Goal: Navigation & Orientation: Find specific page/section

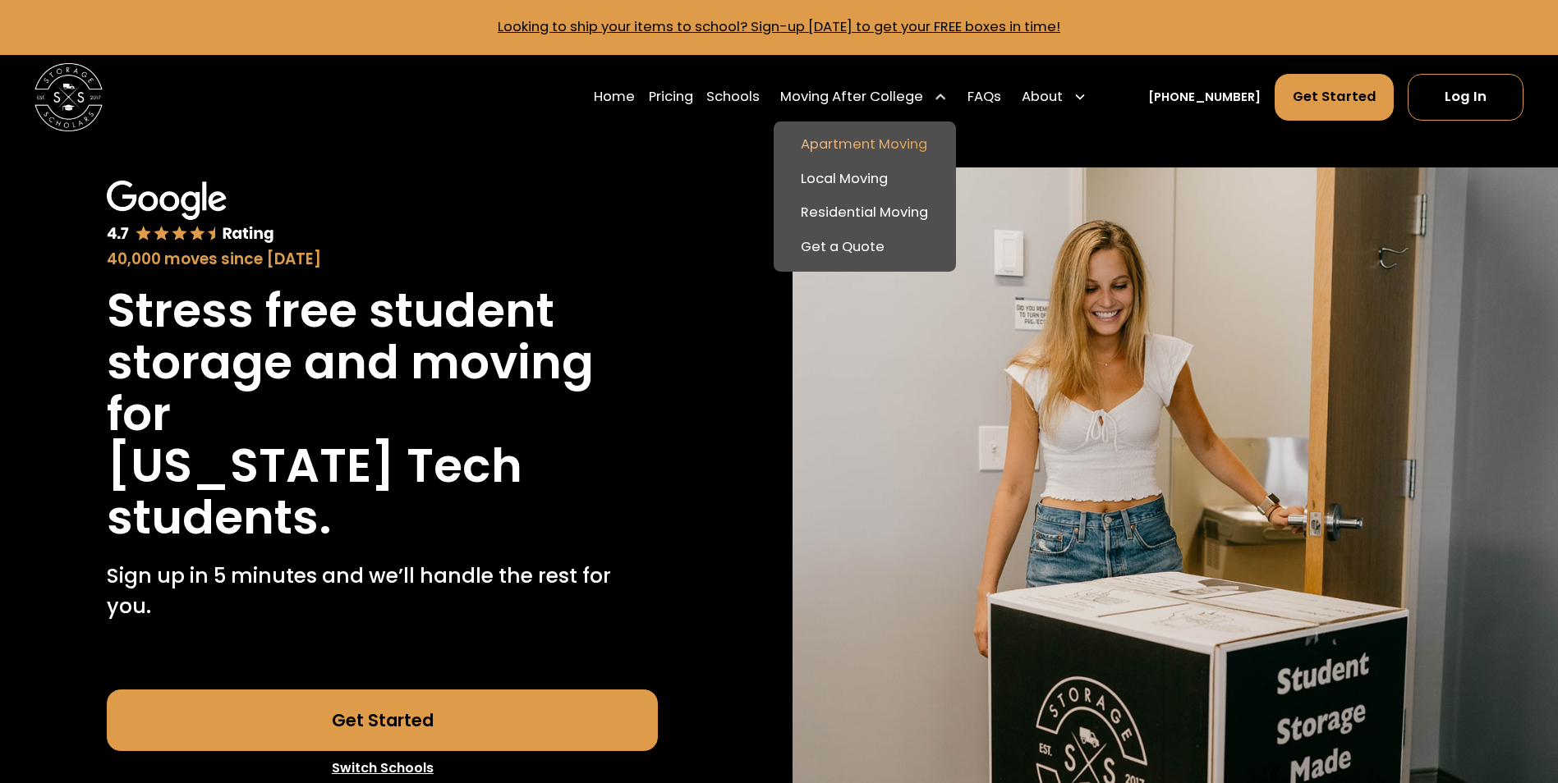
click at [918, 139] on link "Apartment Moving" at bounding box center [864, 145] width 168 height 34
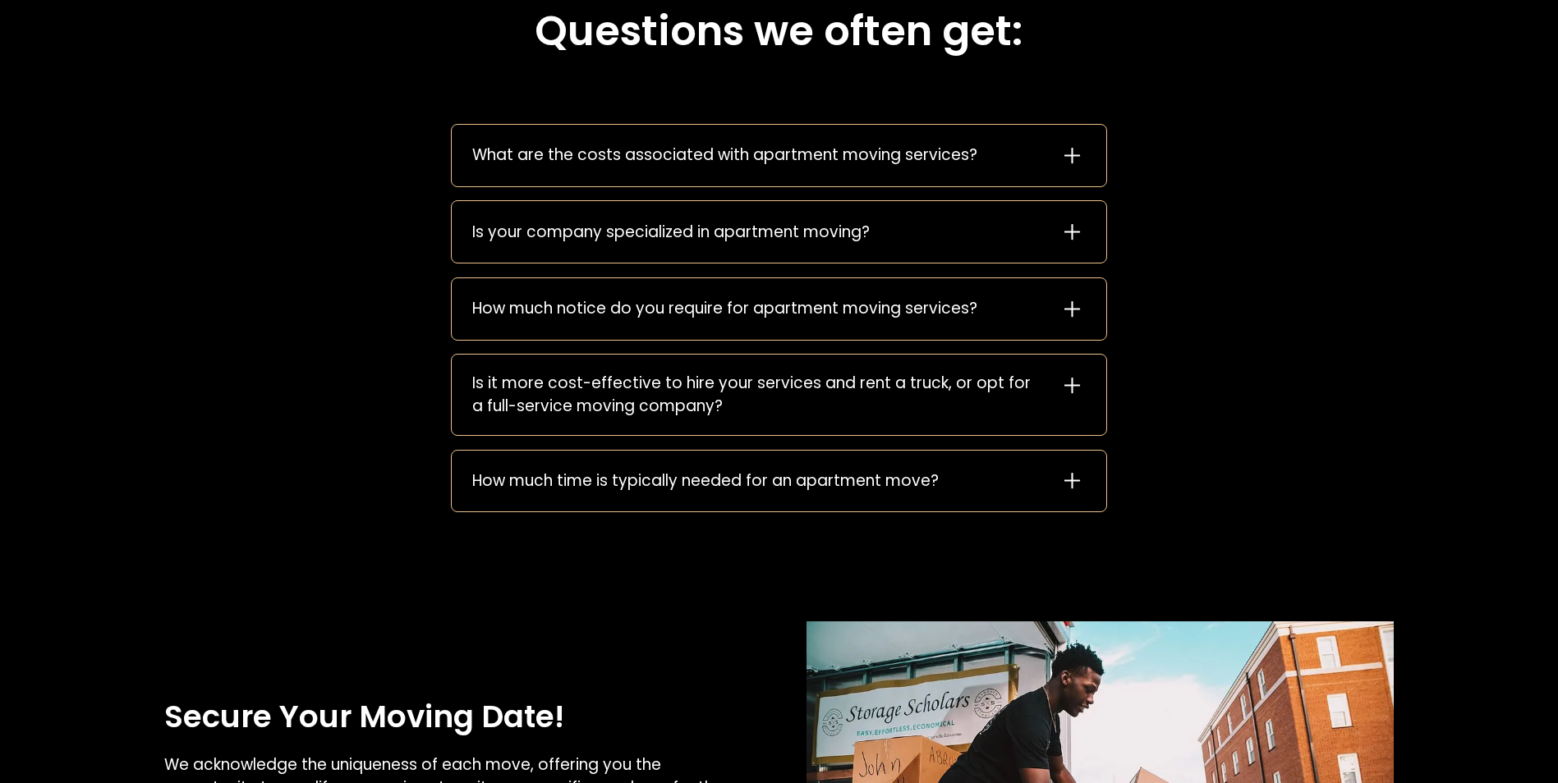
scroll to position [2525, 0]
click at [1076, 158] on icon at bounding box center [1071, 155] width 16 height 16
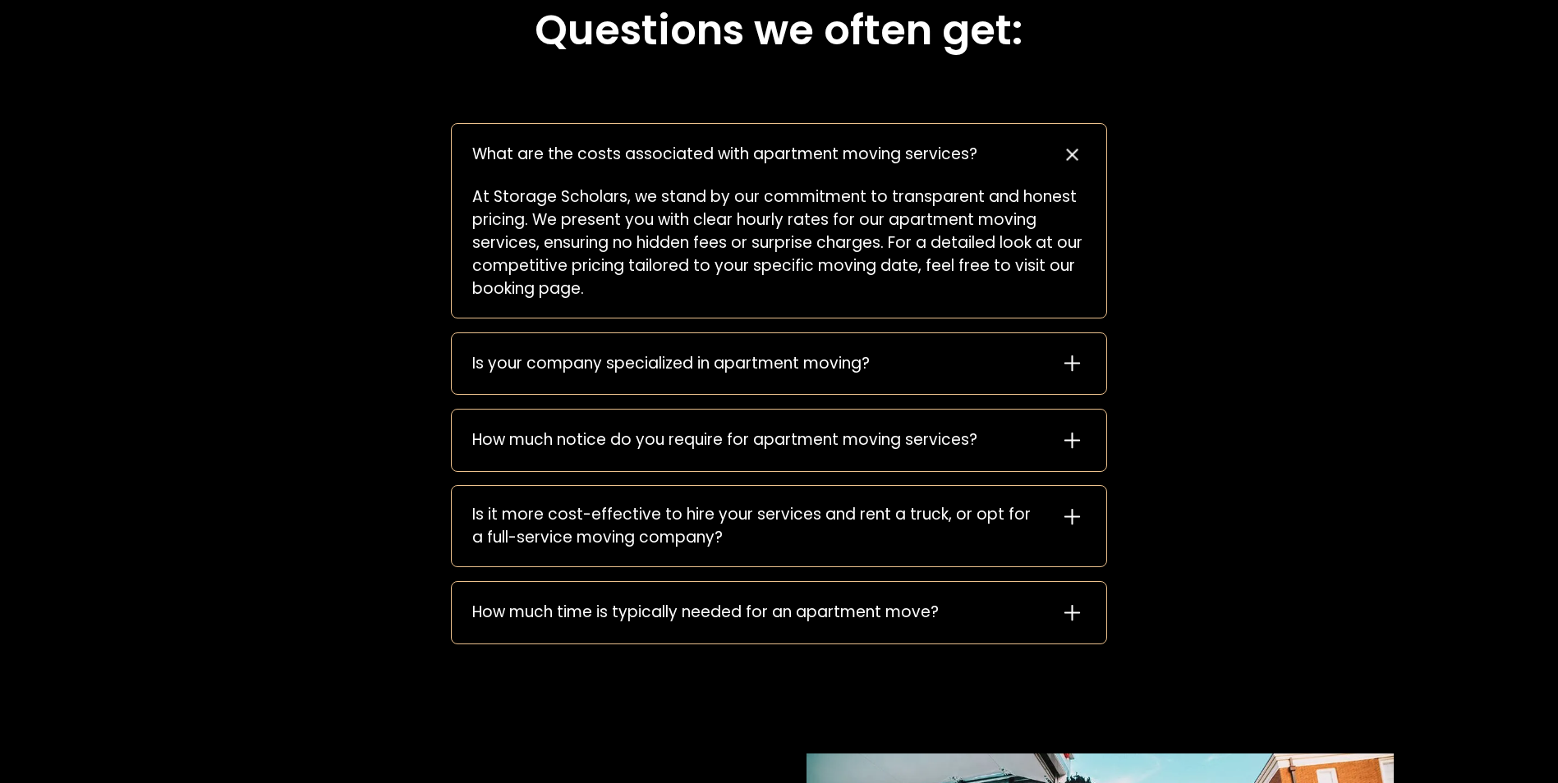
click at [1076, 158] on icon at bounding box center [1072, 154] width 39 height 39
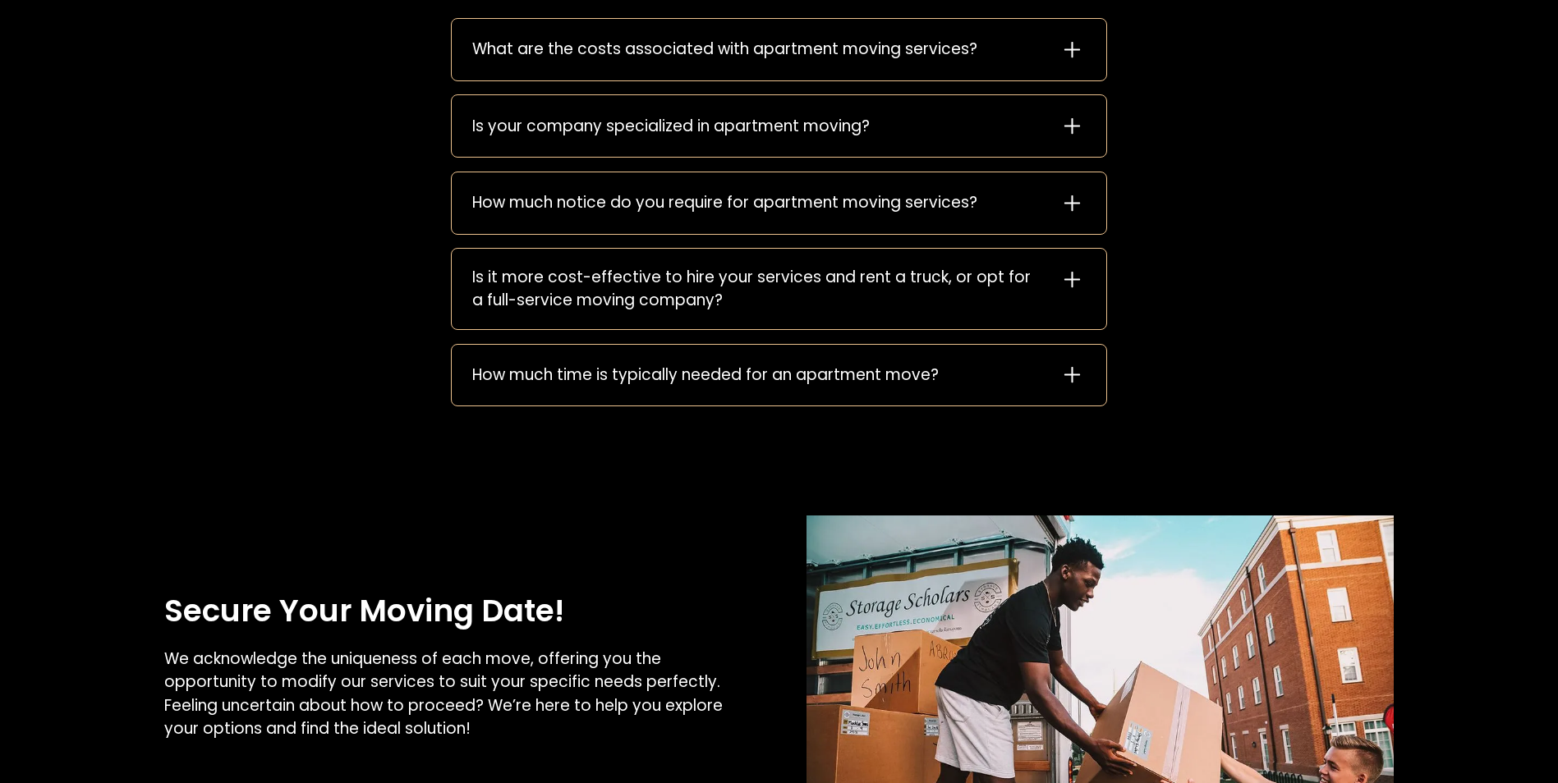
scroll to position [2668, 0]
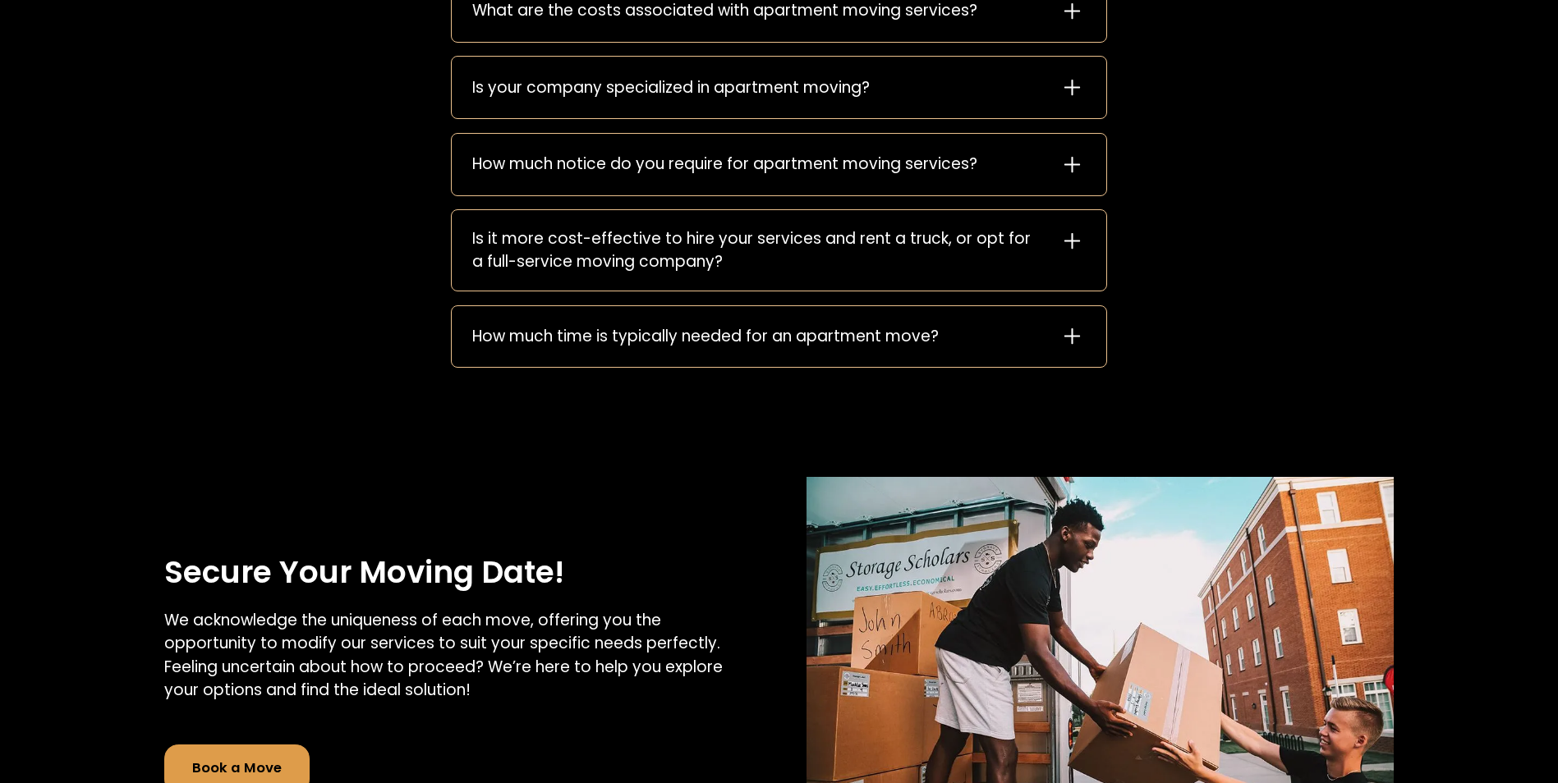
click at [1076, 166] on icon at bounding box center [1071, 164] width 27 height 27
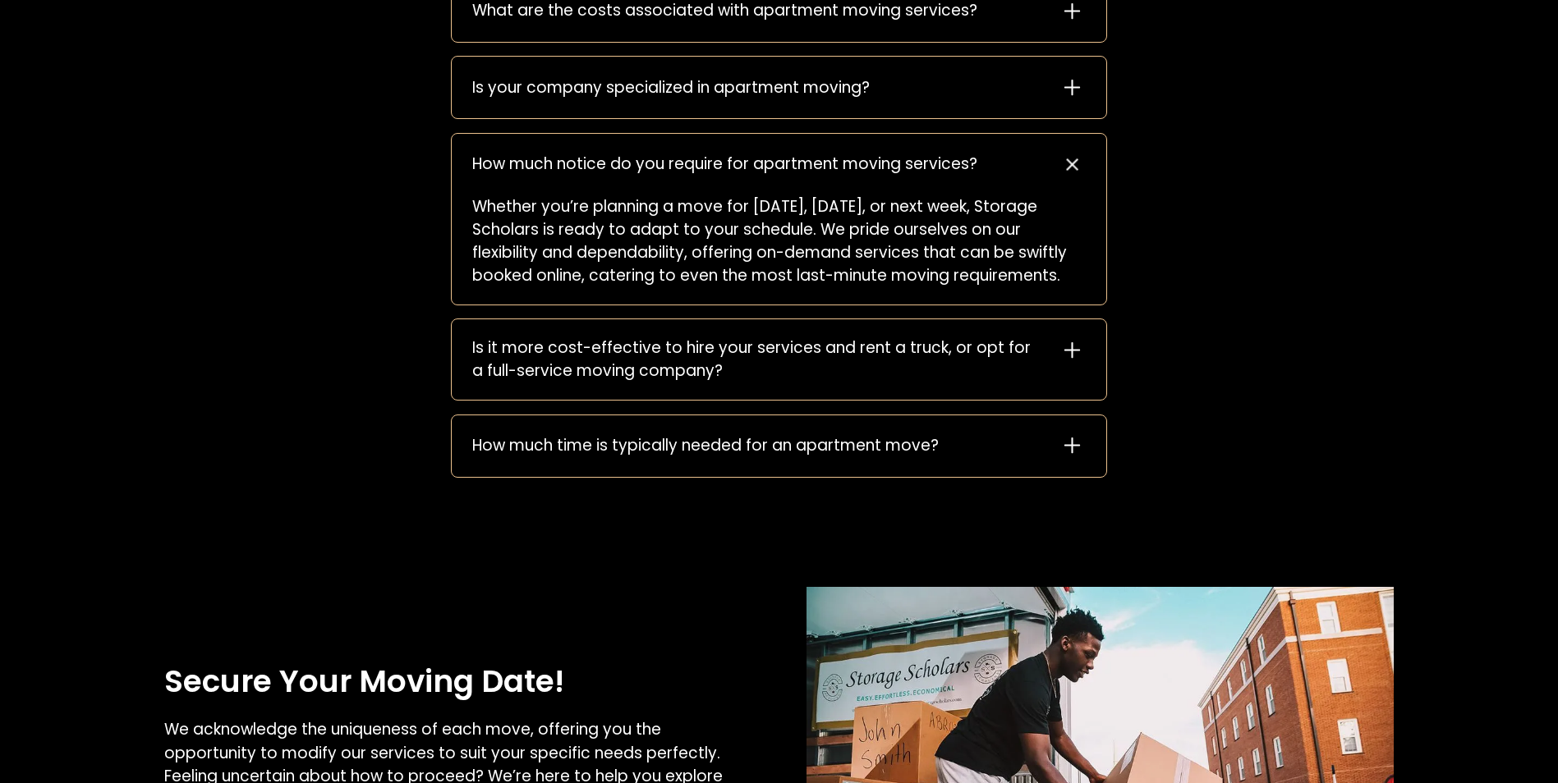
click at [1076, 166] on icon at bounding box center [1072, 164] width 39 height 39
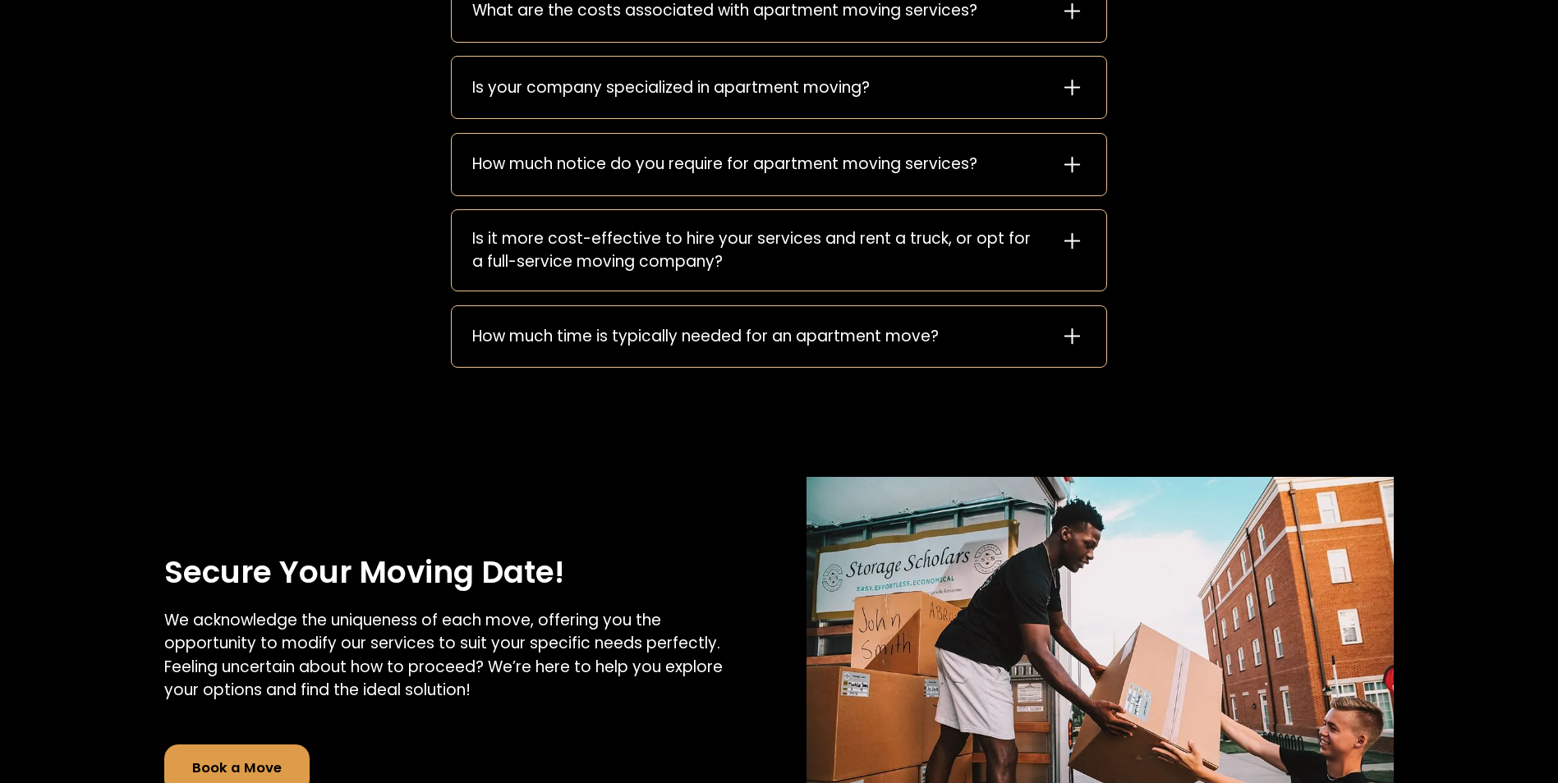
click at [1074, 247] on icon at bounding box center [1071, 240] width 27 height 27
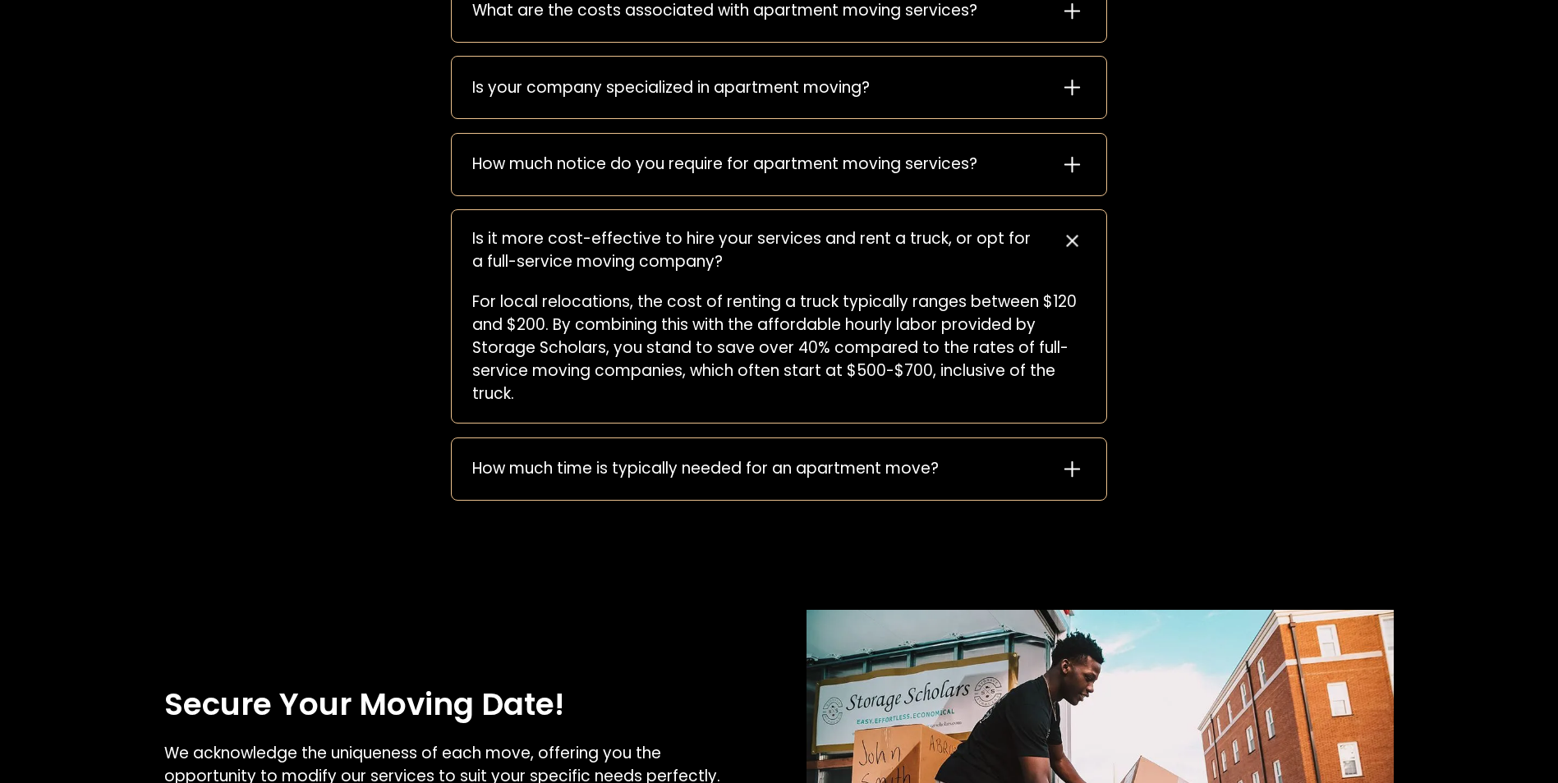
click at [1074, 247] on icon at bounding box center [1071, 241] width 22 height 22
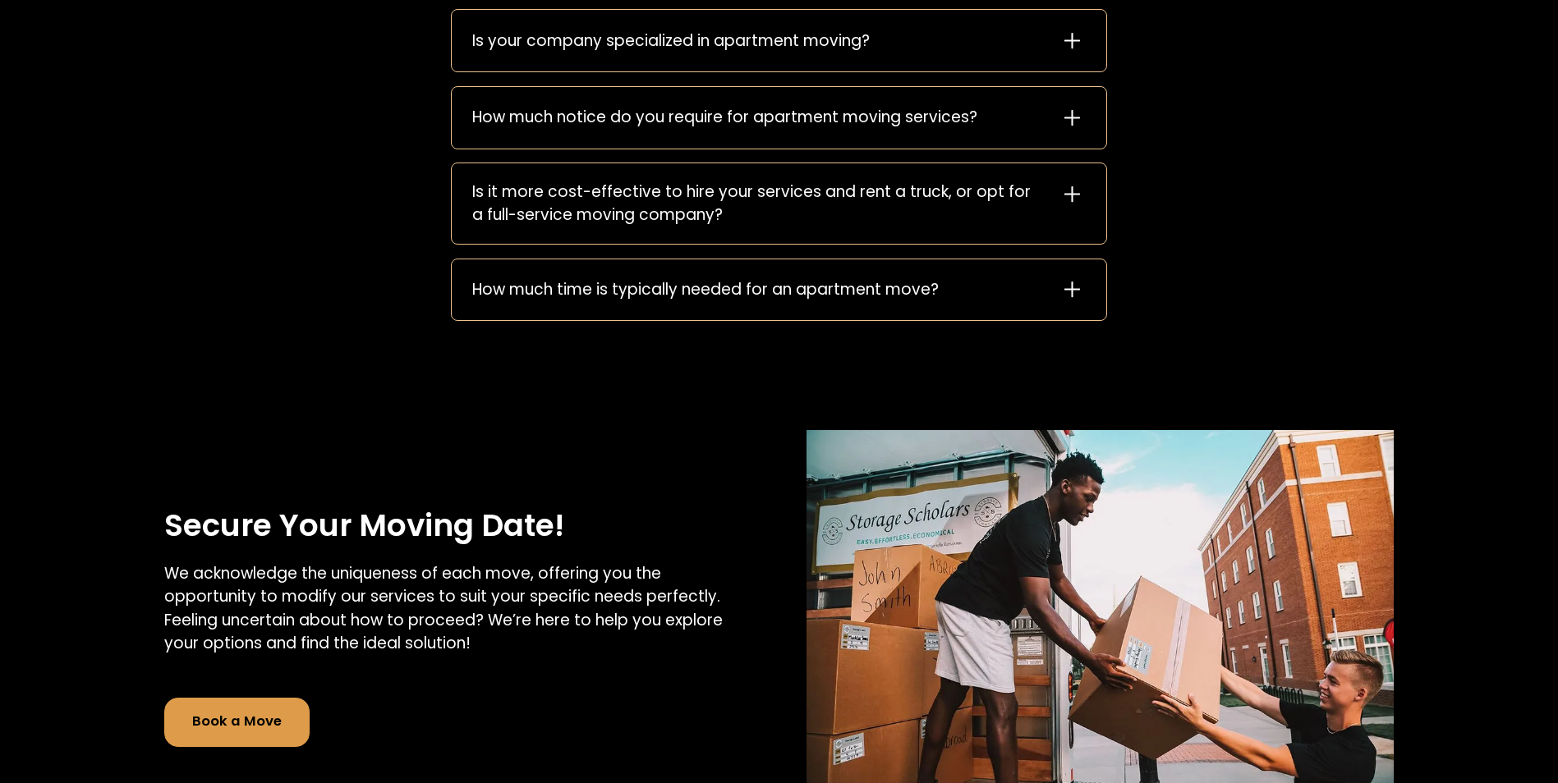
scroll to position [2730, 0]
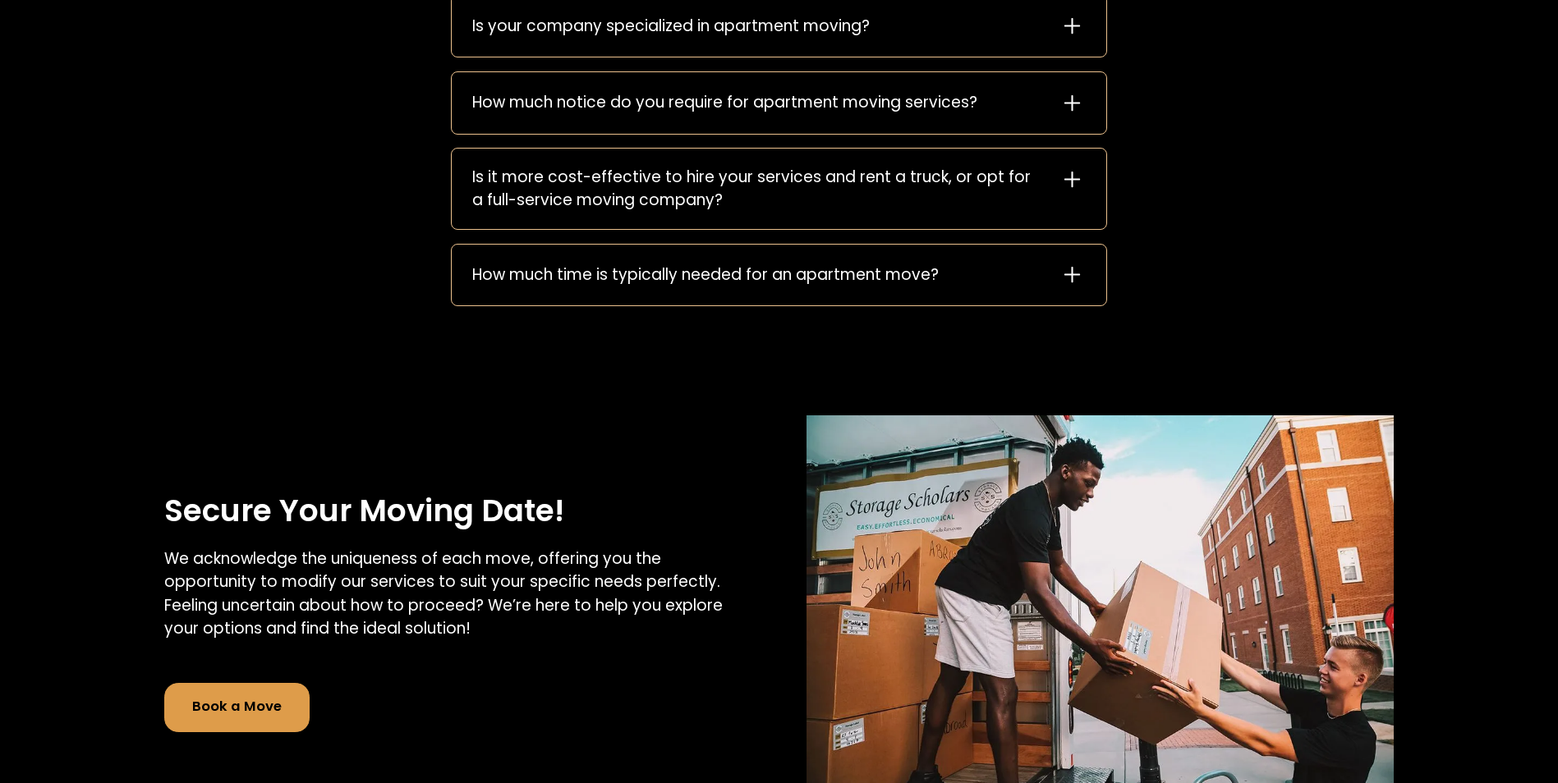
click at [1071, 283] on icon at bounding box center [1071, 274] width 27 height 27
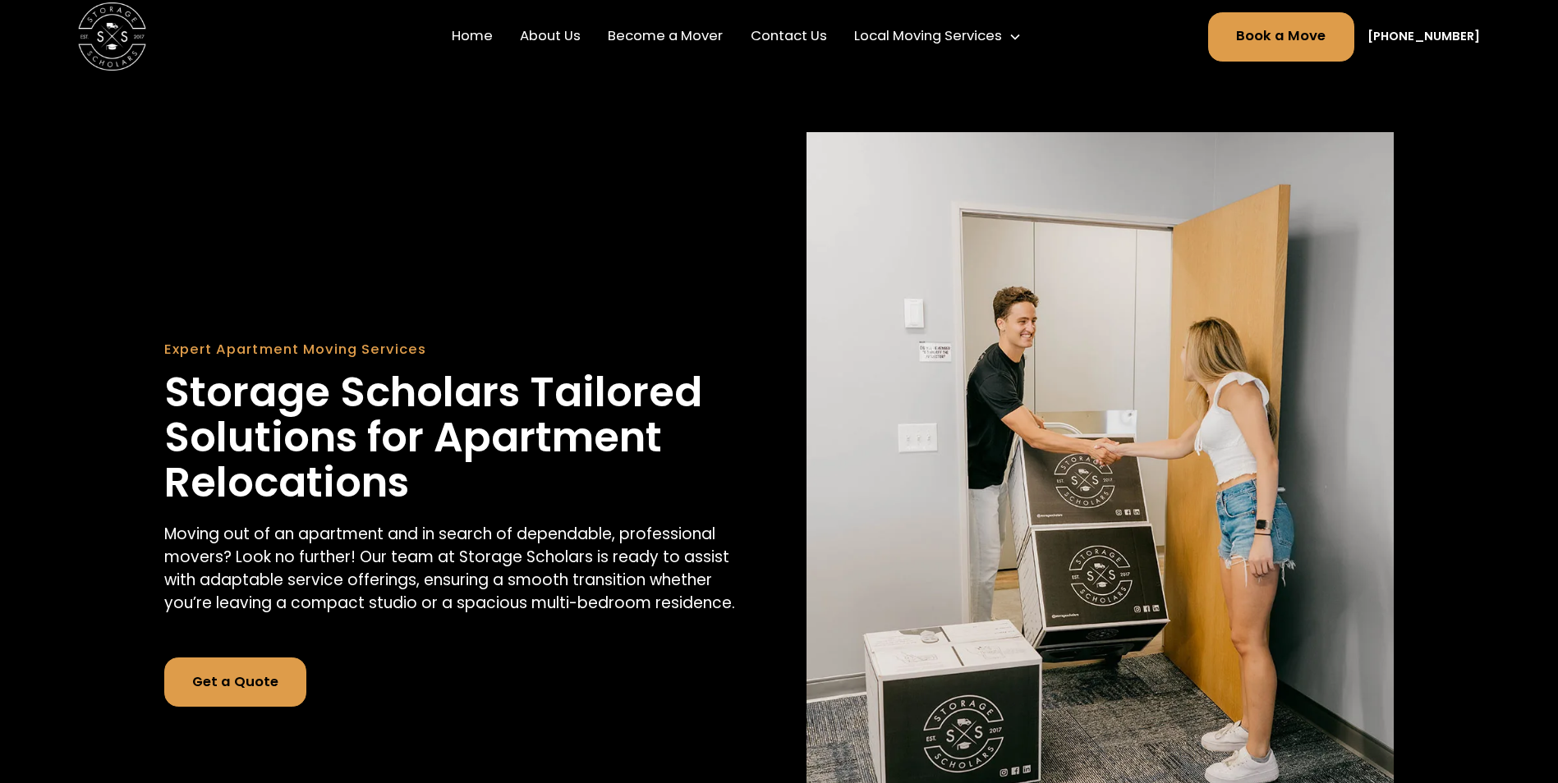
scroll to position [0, 0]
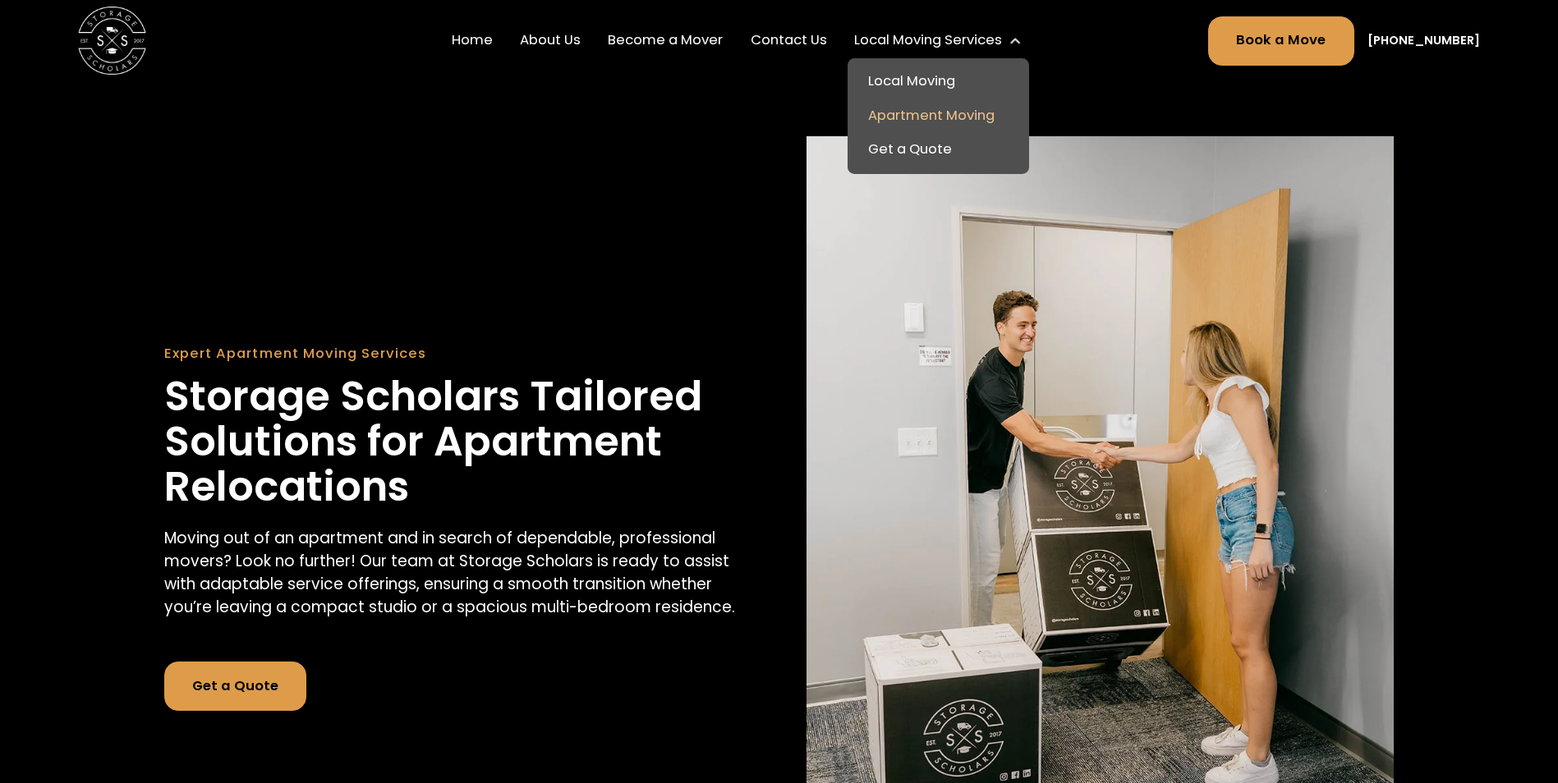
click at [957, 78] on link "Local Moving" at bounding box center [938, 82] width 168 height 34
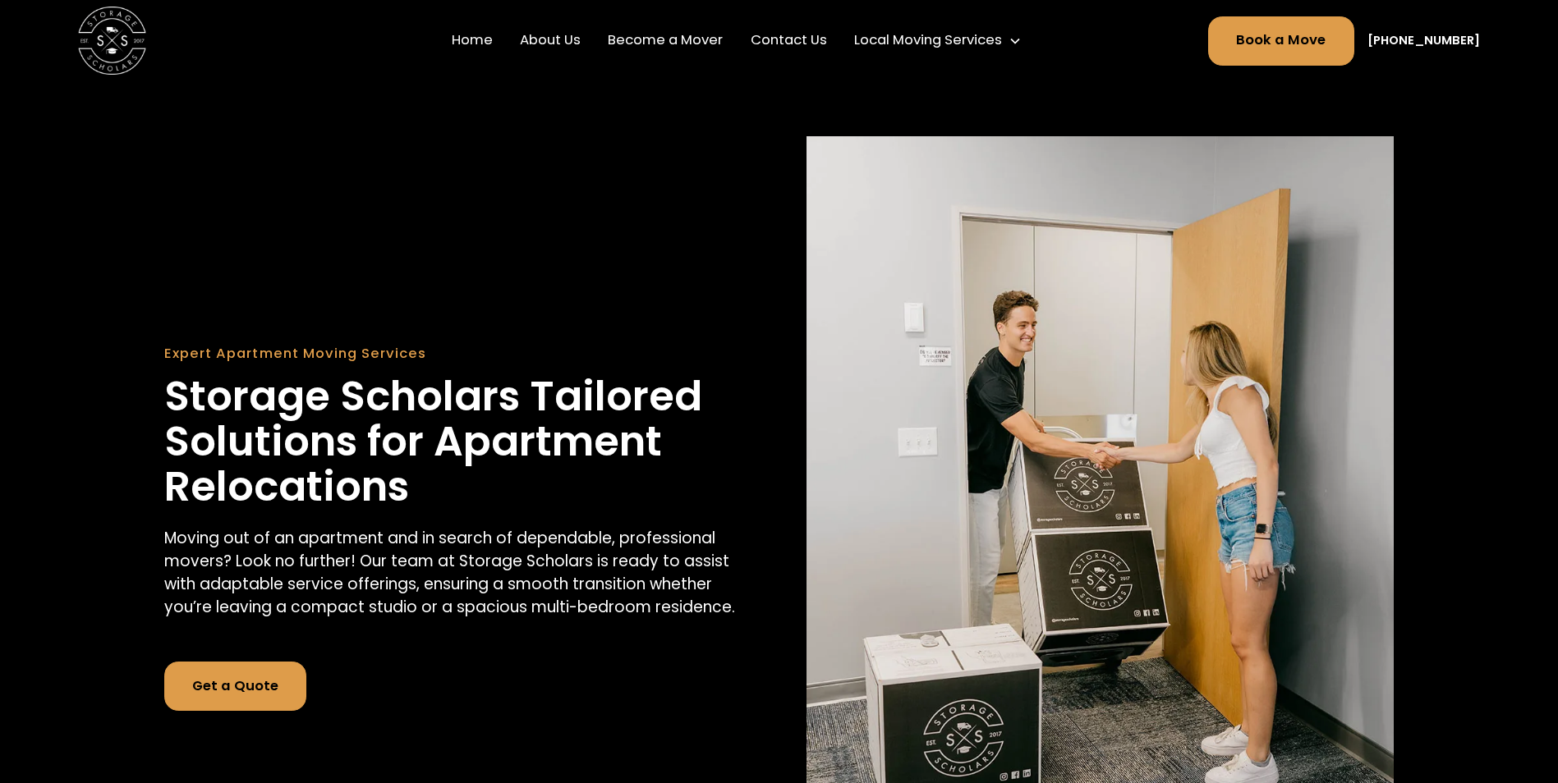
click at [489, 49] on link "Home" at bounding box center [472, 41] width 55 height 48
